Goal: Task Accomplishment & Management: Use online tool/utility

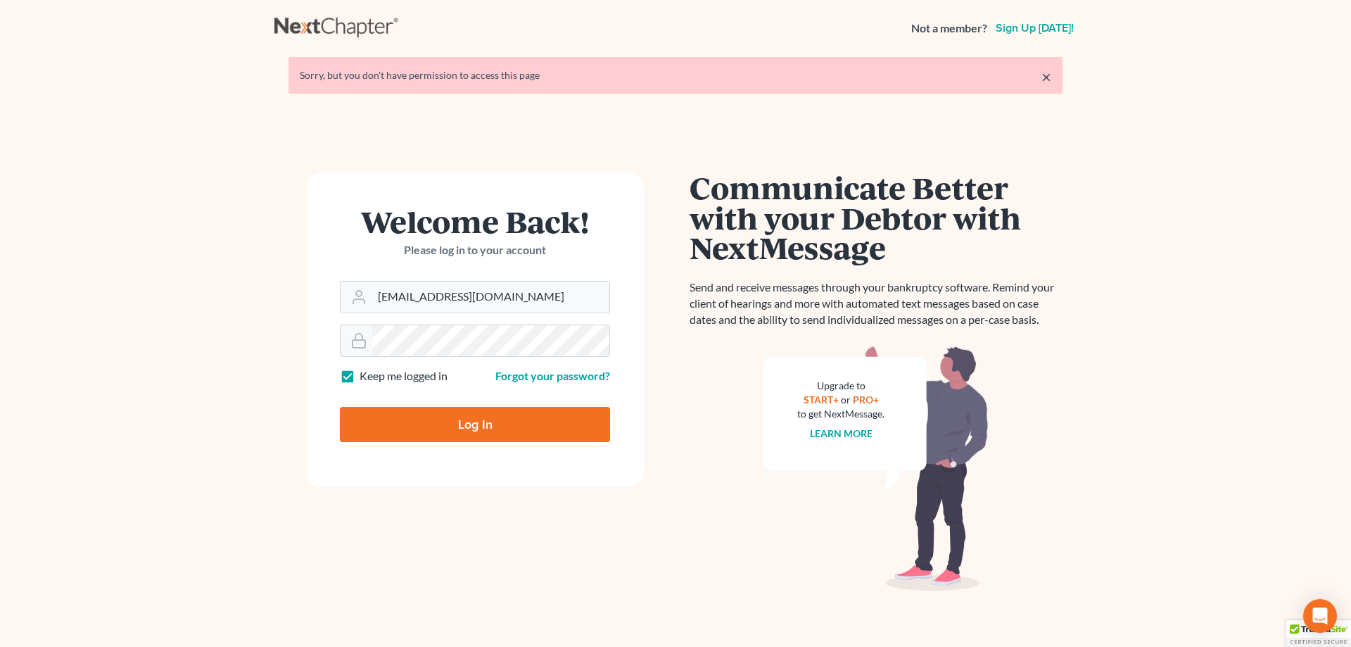
click at [421, 434] on input "Log In" at bounding box center [475, 424] width 270 height 35
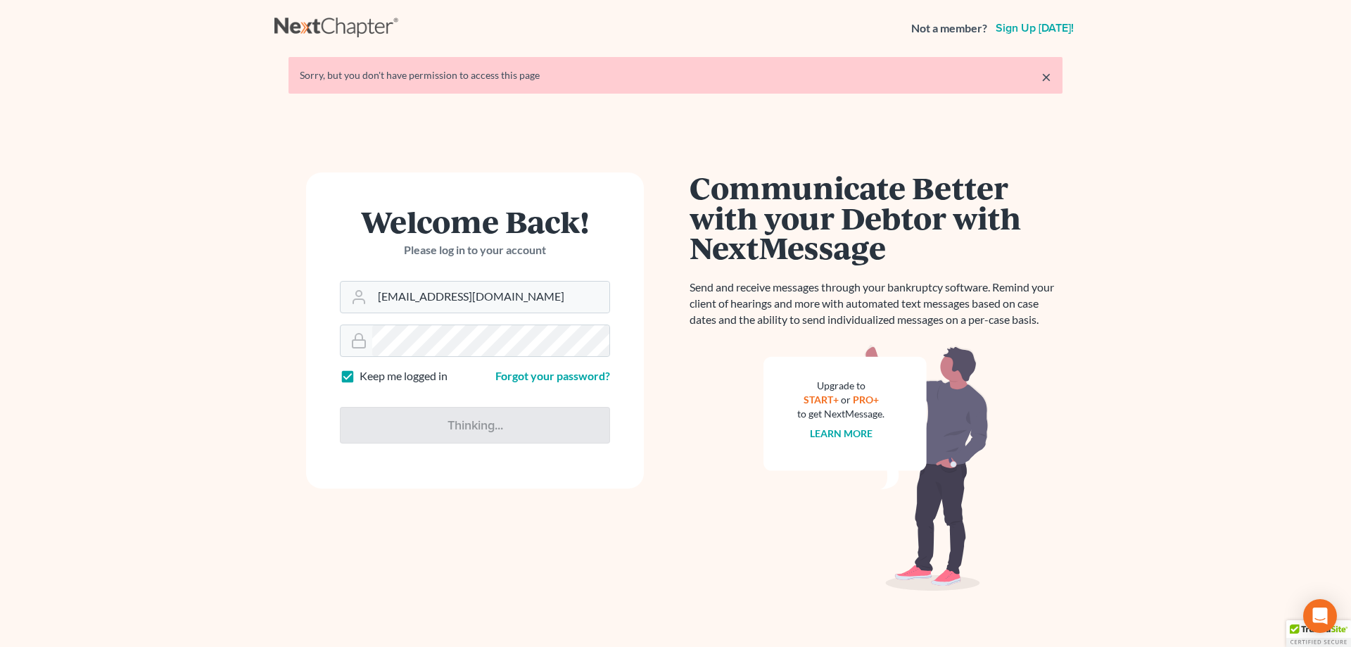
type input "Thinking..."
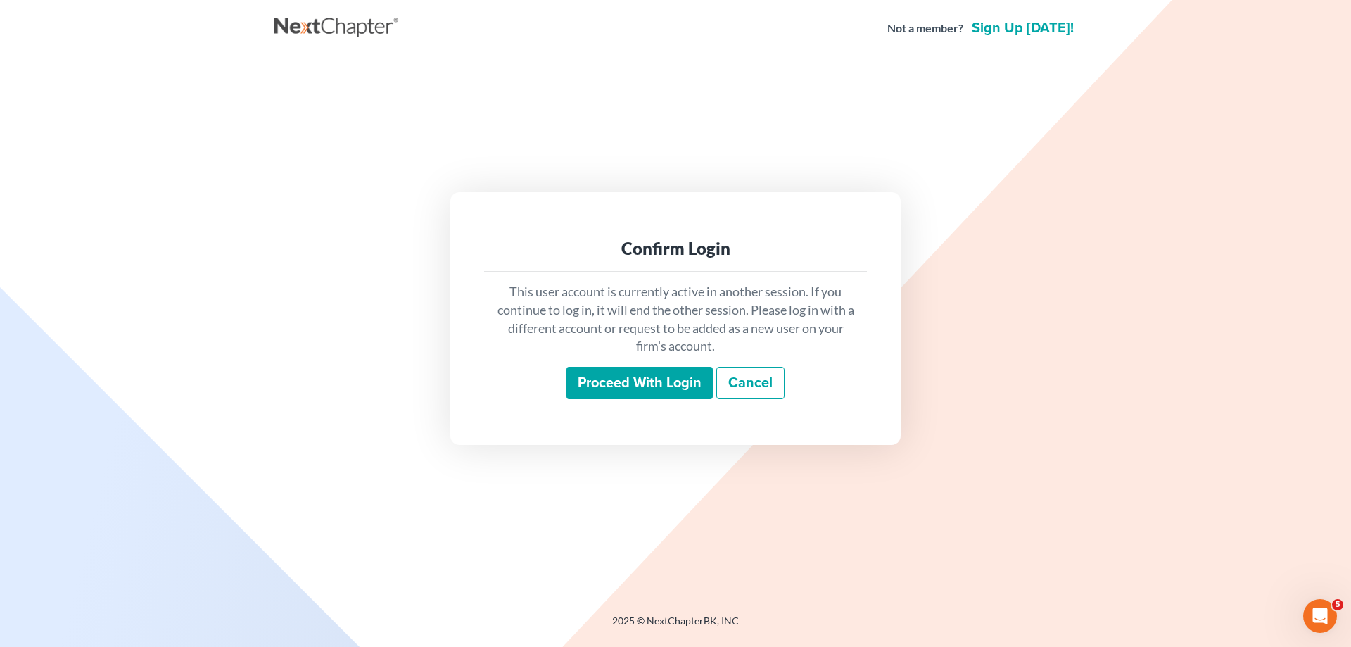
click at [604, 378] on input "Proceed with login" at bounding box center [639, 383] width 146 height 32
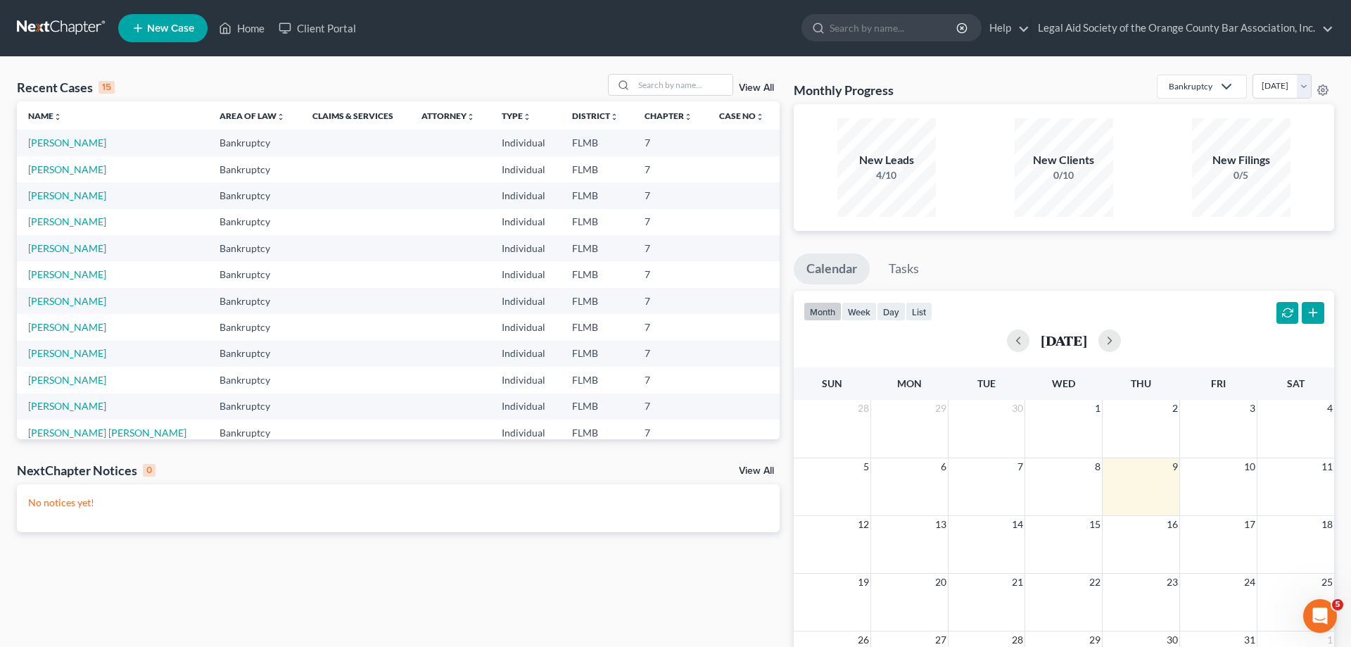
click at [768, 87] on link "View All" at bounding box center [756, 88] width 35 height 10
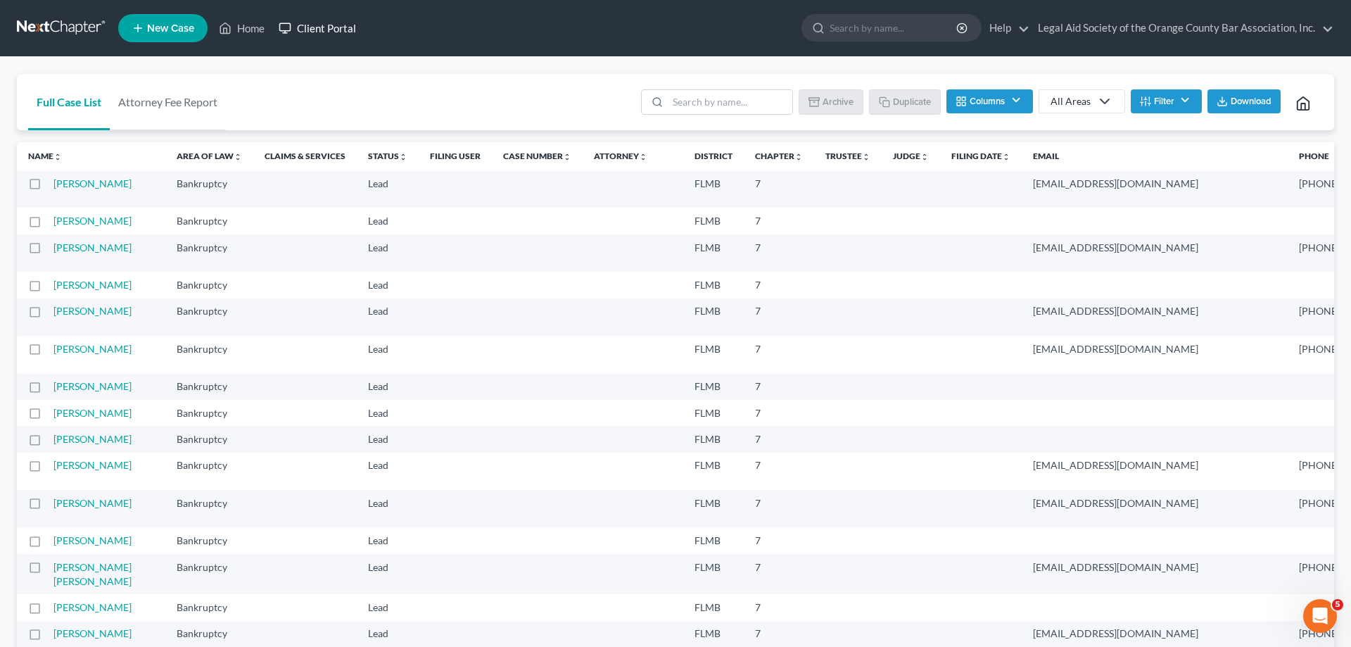
click at [326, 28] on link "Client Portal" at bounding box center [317, 27] width 91 height 25
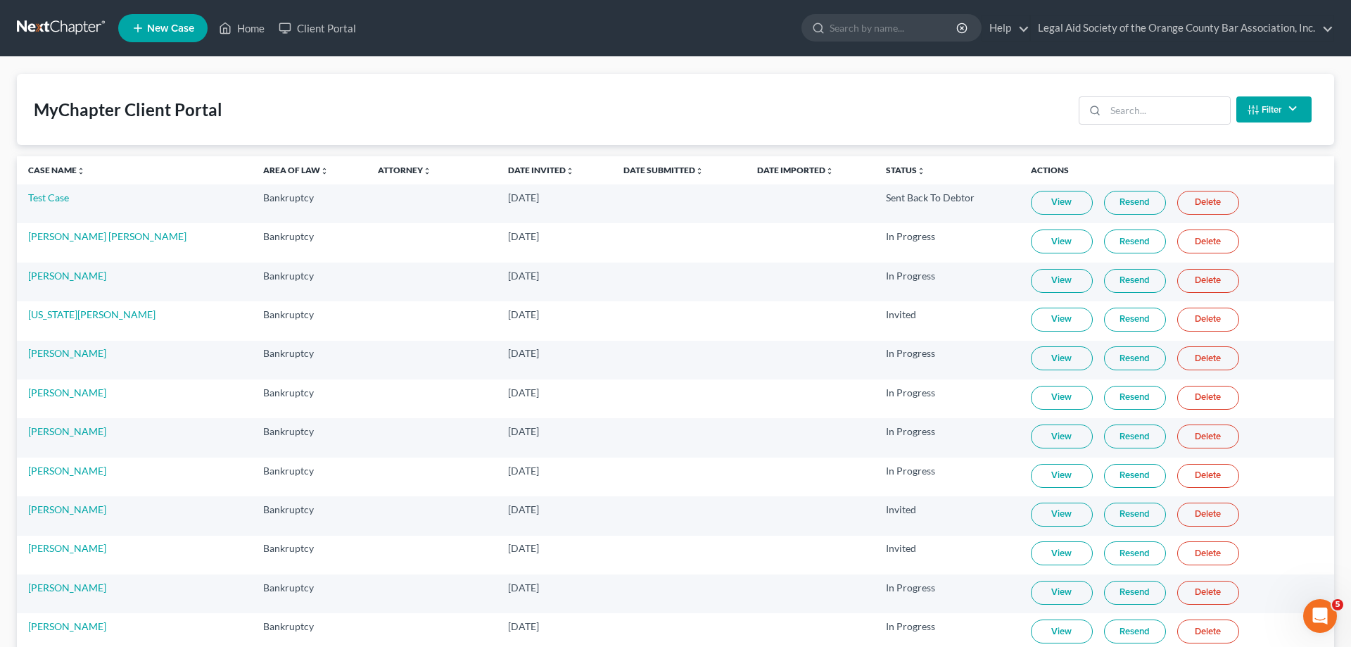
click at [66, 158] on th "Case Name unfold_more expand_more expand_less" at bounding box center [134, 170] width 235 height 28
click at [64, 164] on th "Case Name unfold_more expand_more expand_less" at bounding box center [134, 170] width 235 height 28
click at [64, 169] on link "Case Name unfold_more expand_more expand_less" at bounding box center [56, 170] width 57 height 11
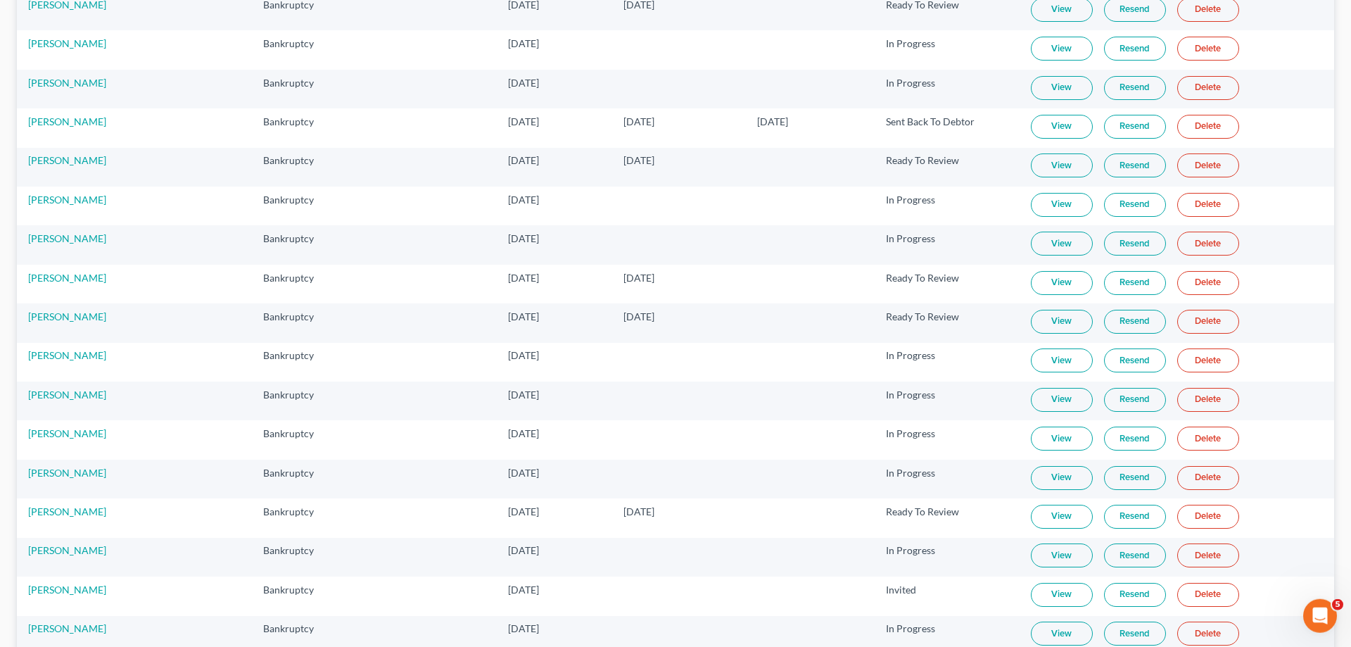
scroll to position [287, 0]
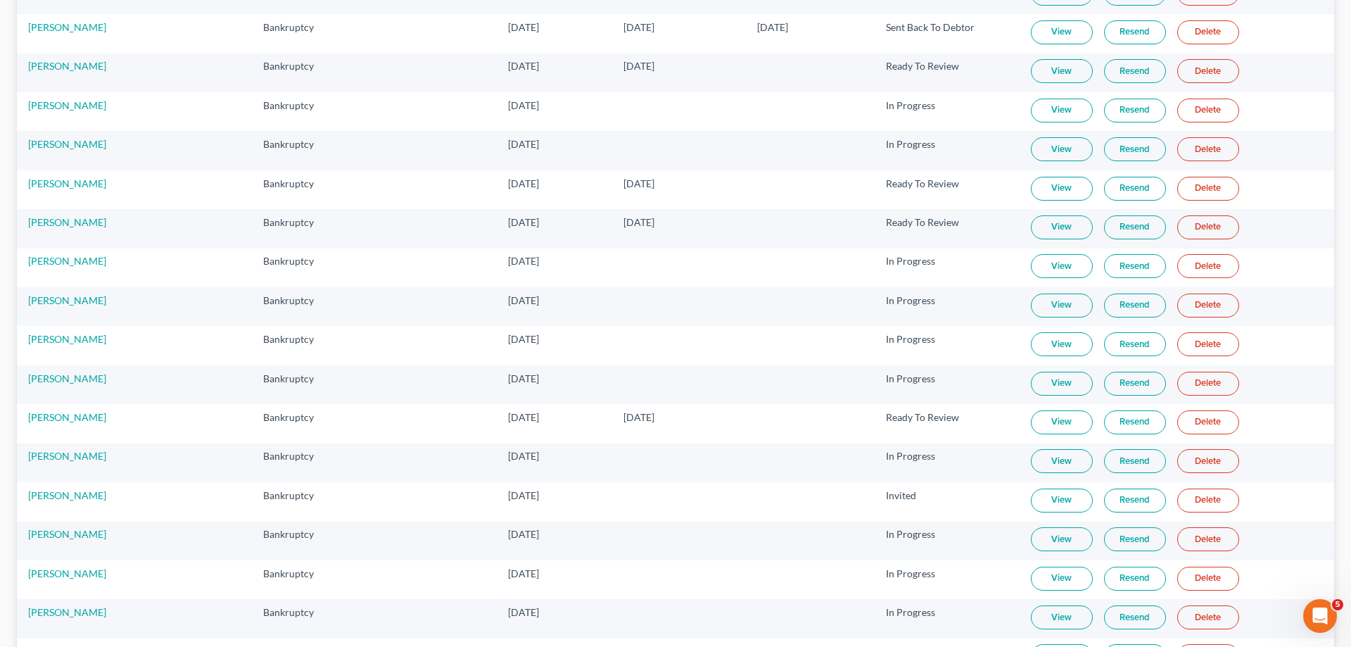
click at [746, 342] on td at bounding box center [810, 345] width 129 height 39
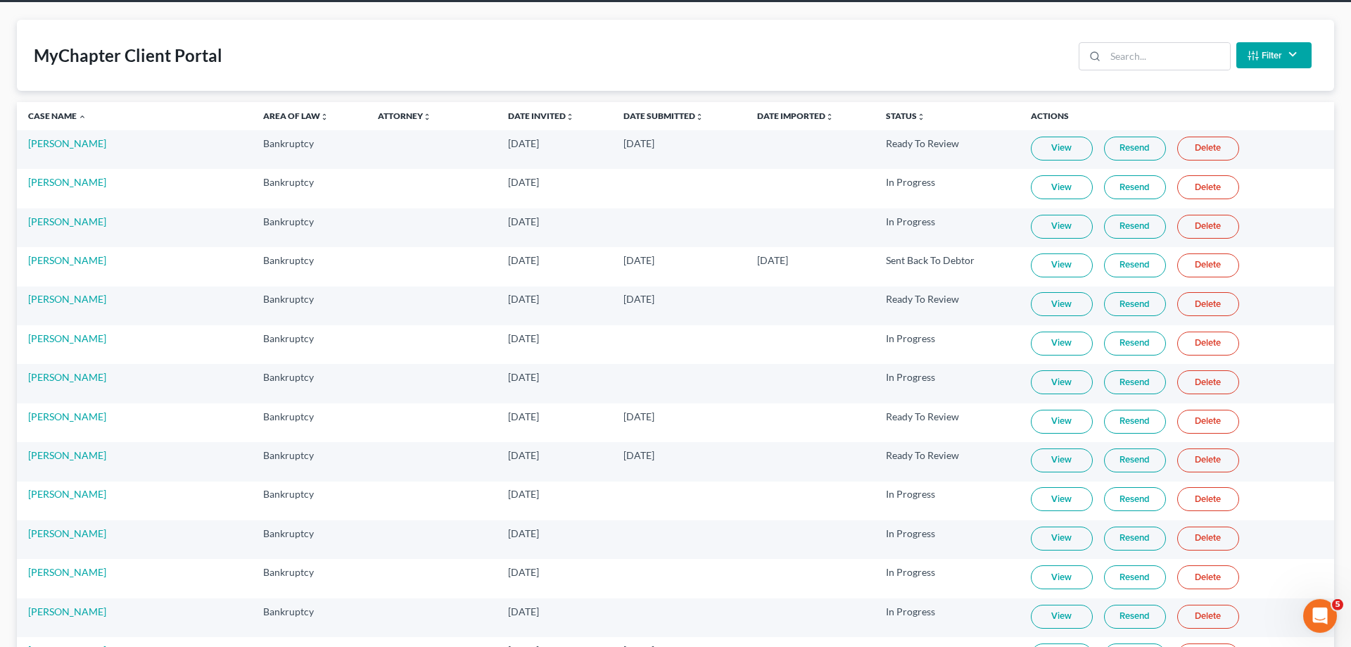
scroll to position [53, 0]
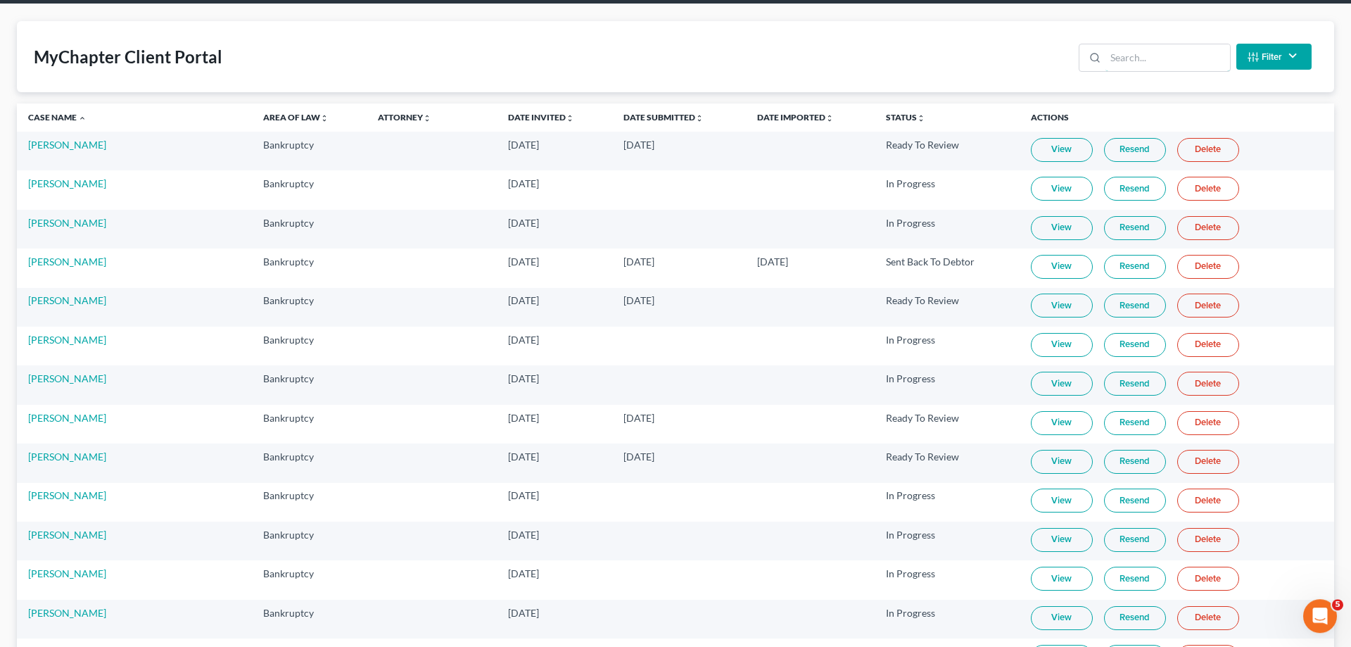
click at [1189, 44] on input "search" at bounding box center [1167, 57] width 125 height 27
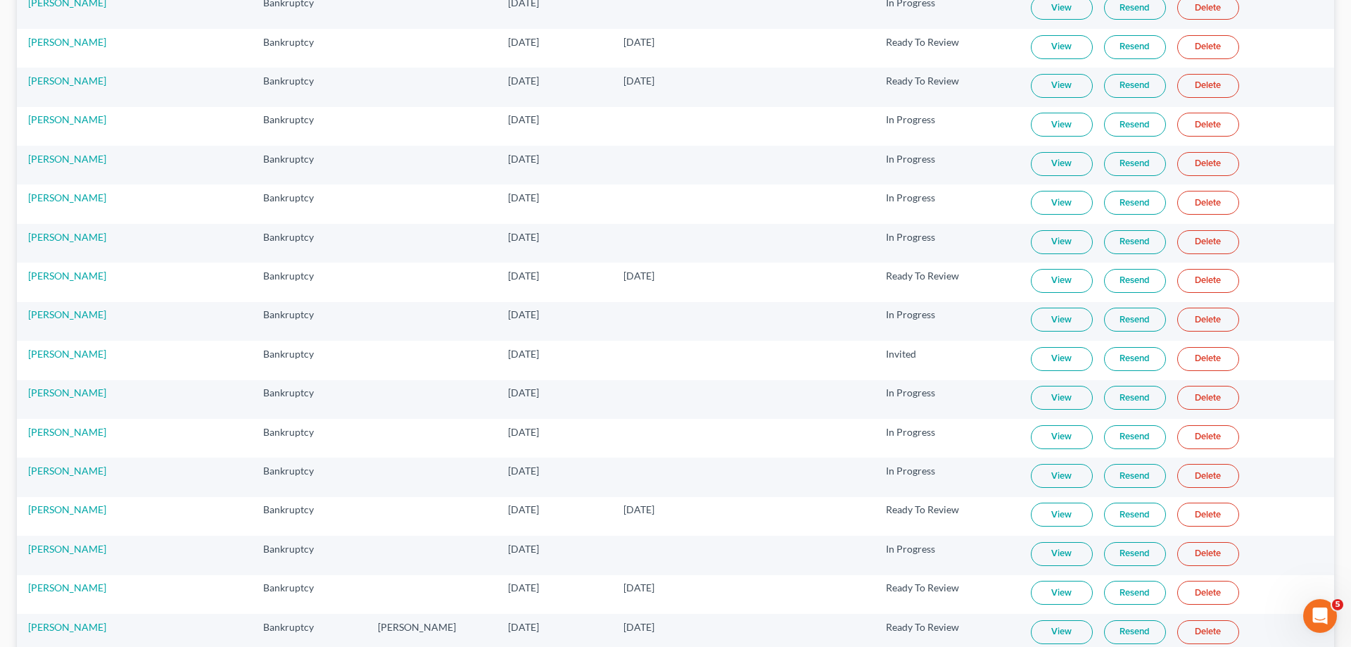
scroll to position [412, 0]
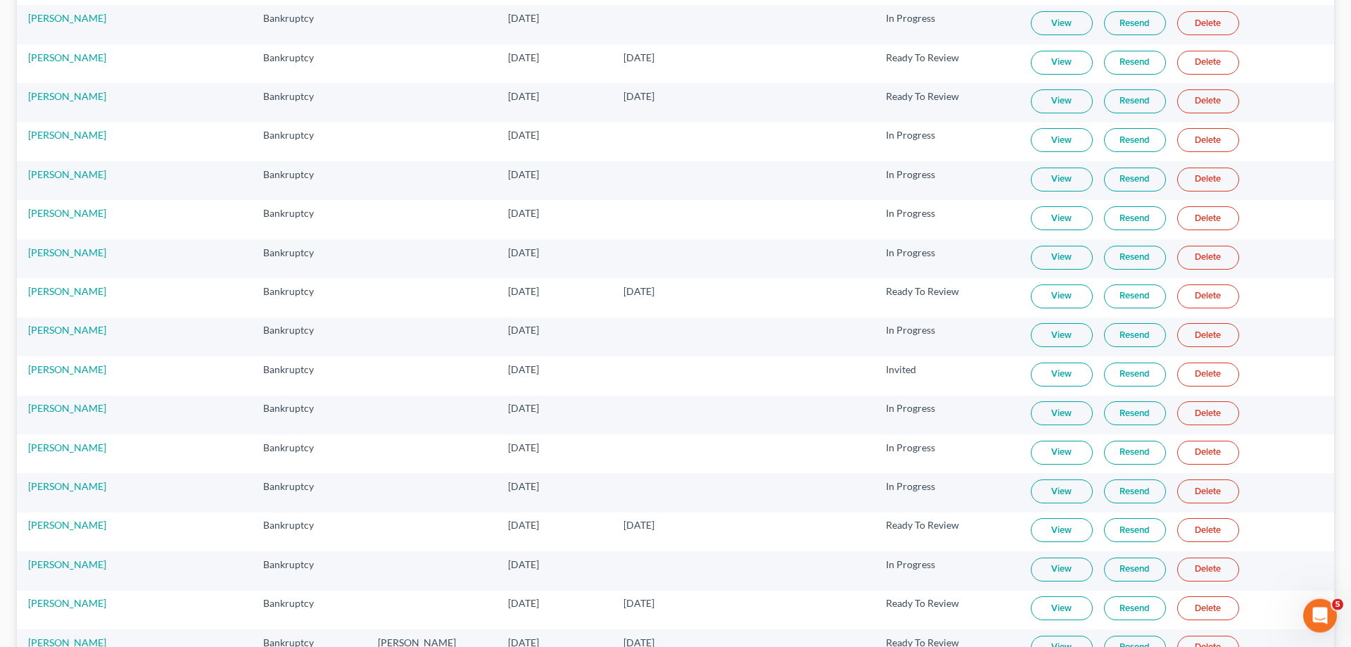
click at [1031, 184] on link "View" at bounding box center [1062, 180] width 62 height 24
